Goal: Information Seeking & Learning: Learn about a topic

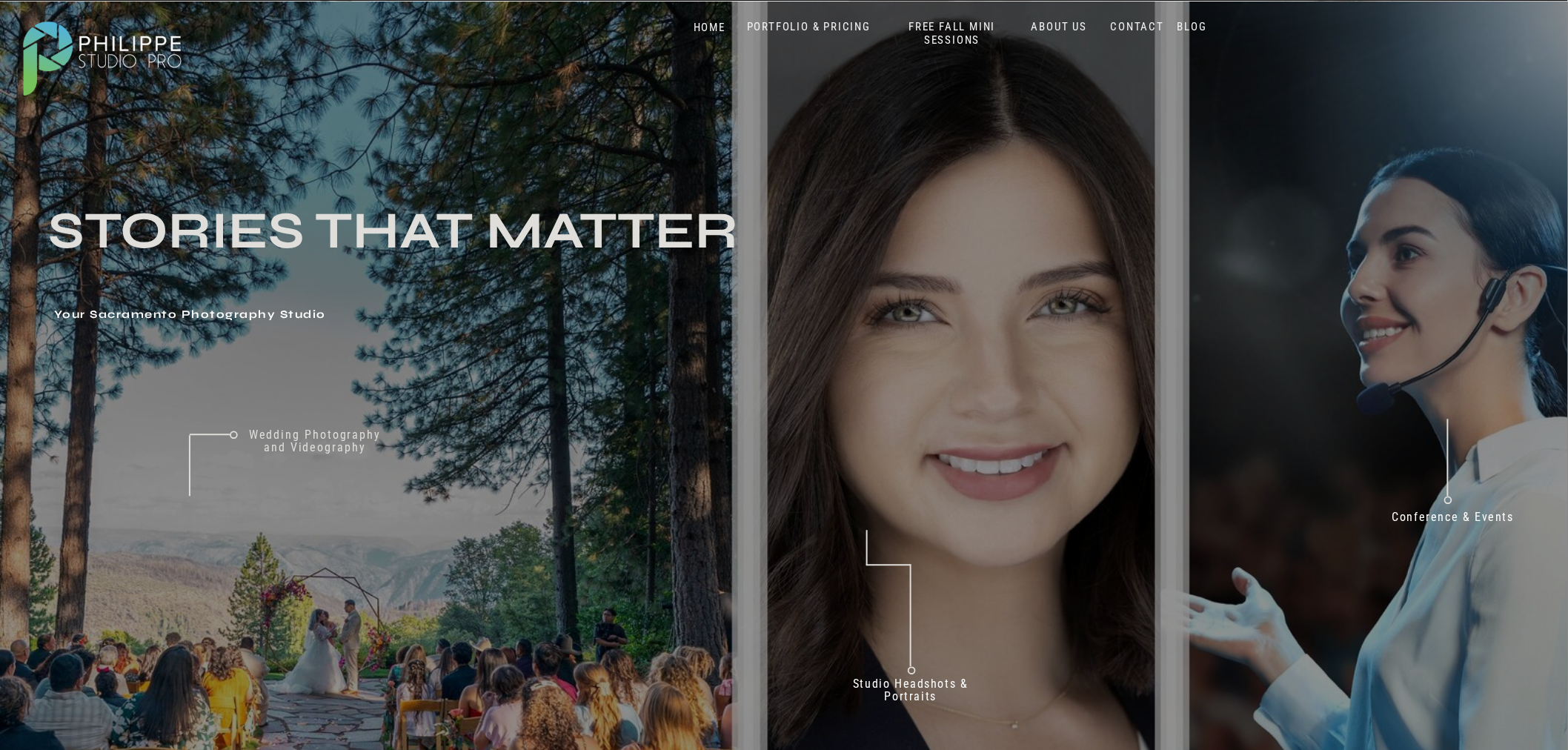
drag, startPoint x: 797, startPoint y: 20, endPoint x: 812, endPoint y: 20, distance: 15.0
click at [797, 20] on nav "PORTFOLIO & PRICING" at bounding box center [808, 27] width 135 height 14
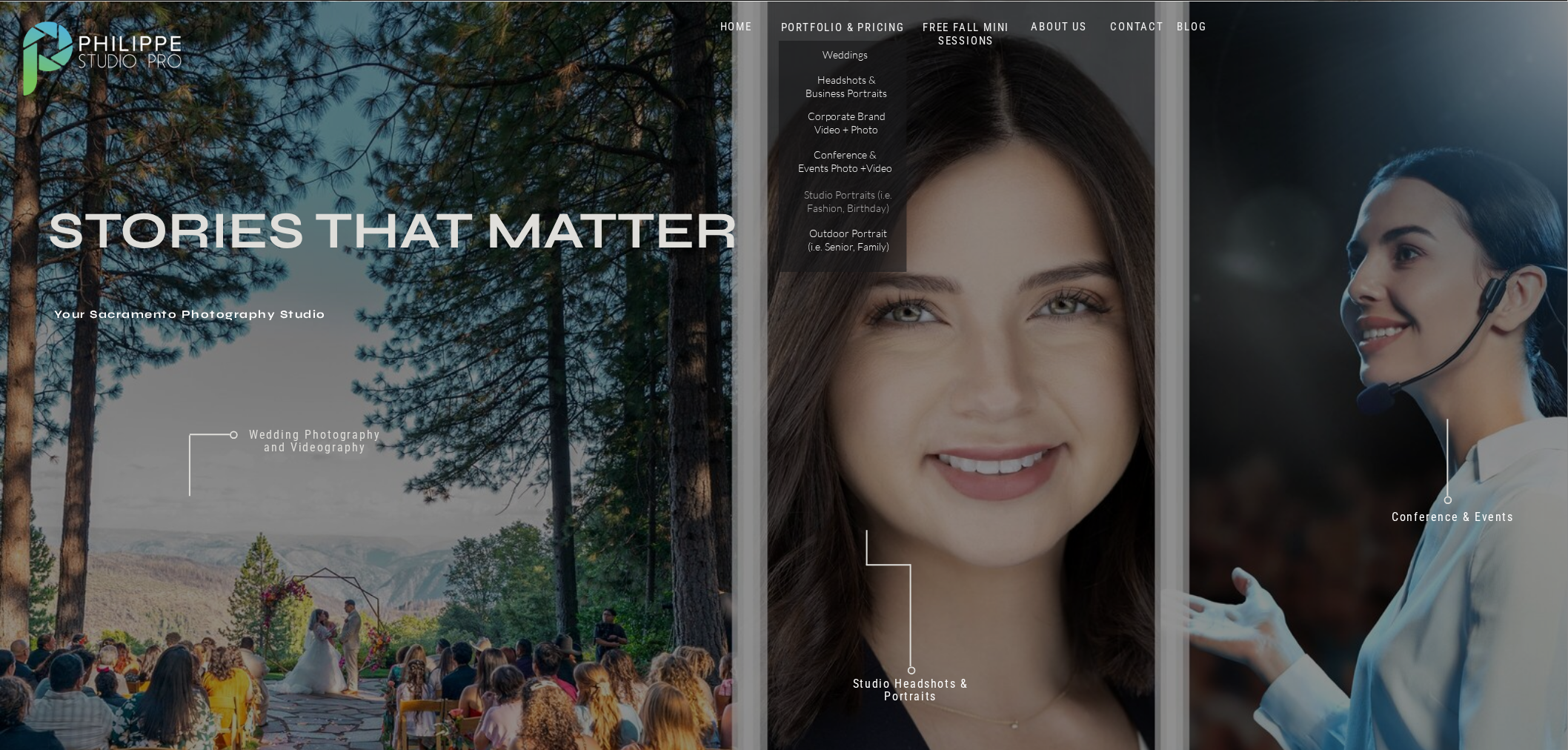
click at [847, 198] on p "Studio Portraits (i.e. Fashion, Birthday)" at bounding box center [848, 201] width 100 height 26
